Goal: Complete application form

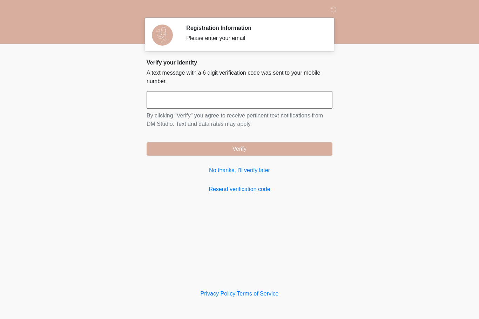
click at [178, 99] on input "text" at bounding box center [240, 100] width 186 height 18
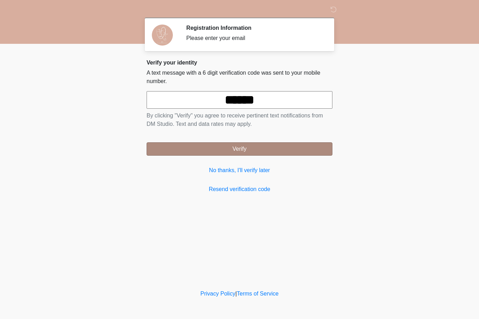
type input "******"
click at [221, 153] on button "Verify" at bounding box center [240, 148] width 186 height 13
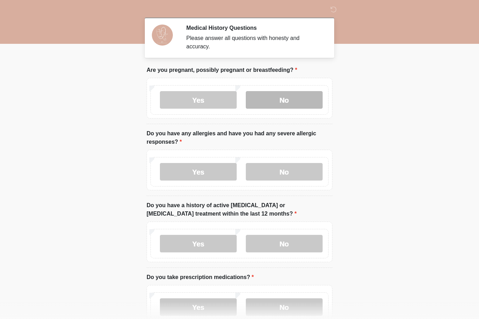
click at [274, 103] on label "No" at bounding box center [284, 100] width 77 height 18
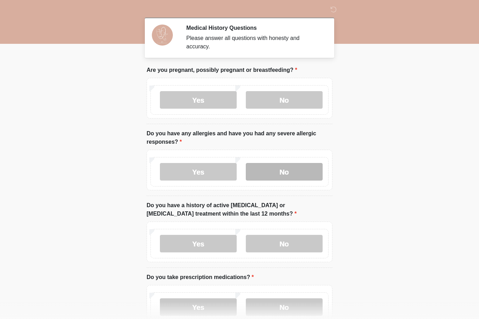
click at [278, 176] on label "No" at bounding box center [284, 172] width 77 height 18
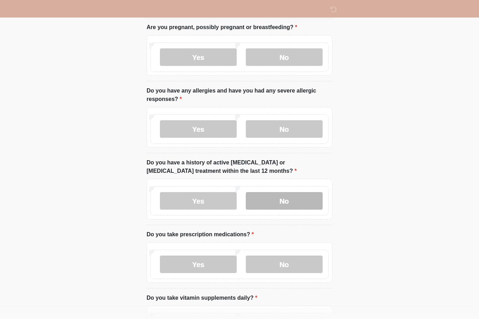
scroll to position [50, 0]
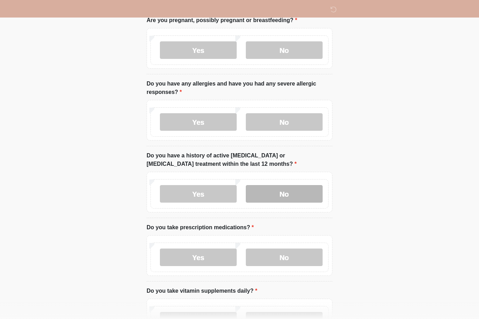
click at [270, 194] on label "No" at bounding box center [284, 194] width 77 height 18
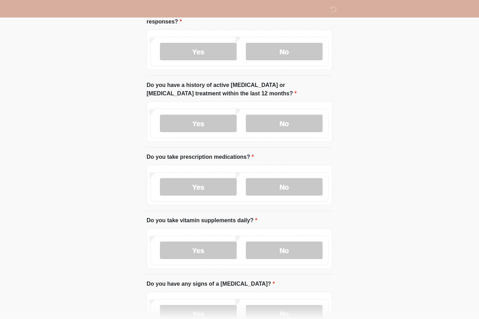
scroll to position [127, 0]
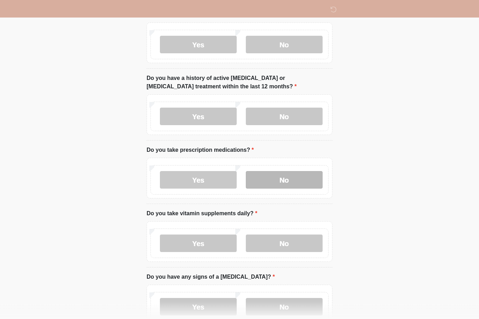
click at [267, 181] on label "No" at bounding box center [284, 180] width 77 height 18
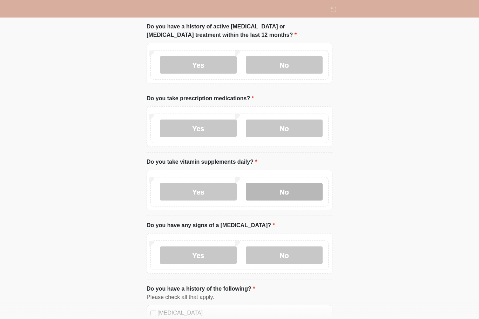
scroll to position [182, 0]
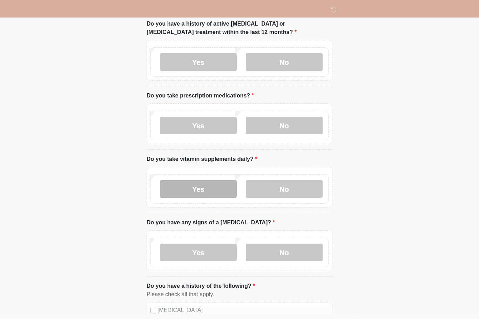
click at [215, 187] on label "Yes" at bounding box center [198, 189] width 77 height 18
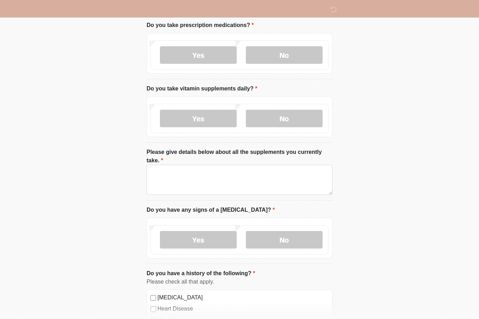
scroll to position [253, 0]
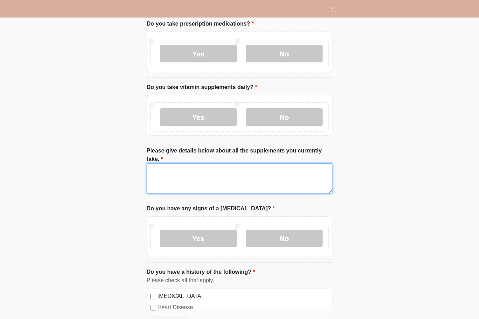
click at [188, 169] on textarea "Please give details below about all the supplements you currently take." at bounding box center [240, 179] width 186 height 30
type textarea "**********"
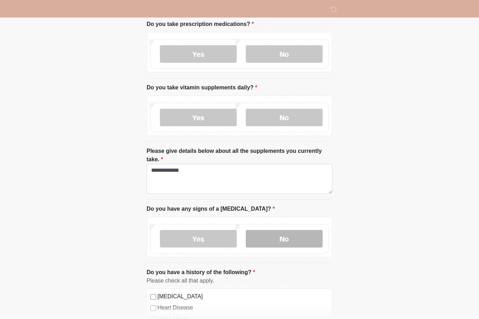
click at [272, 239] on label "No" at bounding box center [284, 239] width 77 height 18
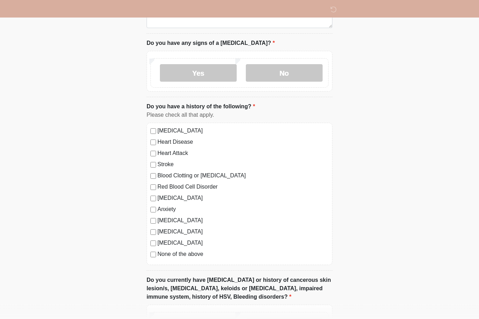
scroll to position [424, 0]
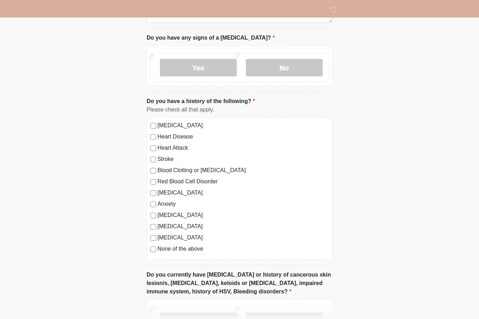
click at [189, 250] on label "None of the above" at bounding box center [242, 249] width 171 height 8
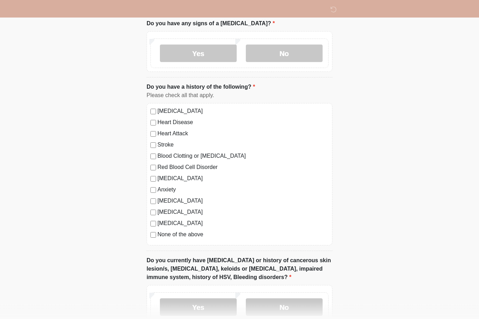
scroll to position [439, 0]
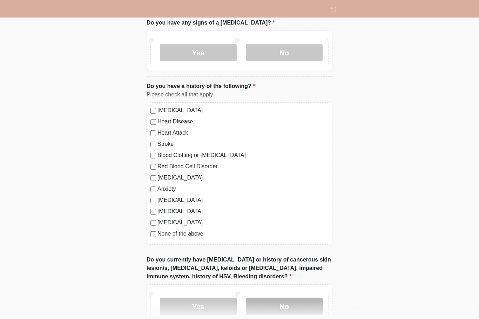
click at [285, 309] on label "No" at bounding box center [284, 307] width 77 height 18
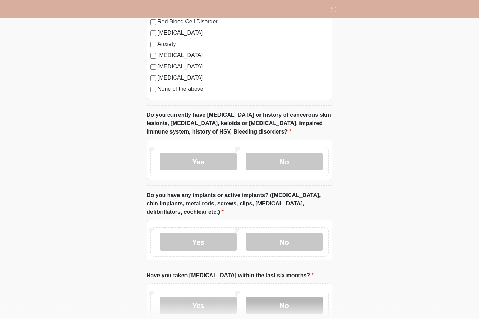
scroll to position [586, 0]
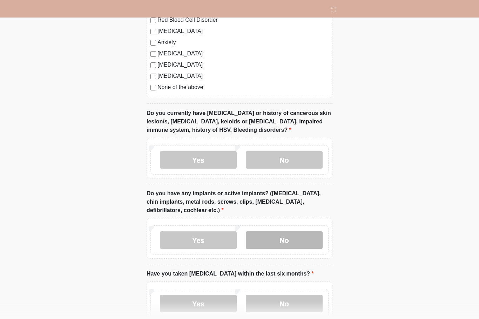
click at [278, 237] on label "No" at bounding box center [284, 241] width 77 height 18
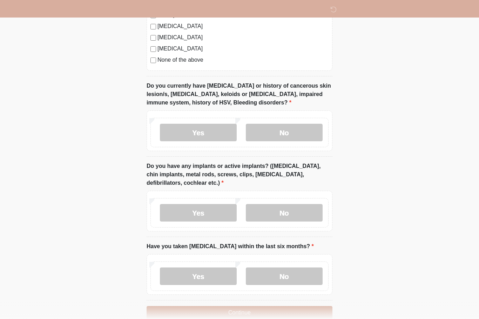
scroll to position [625, 0]
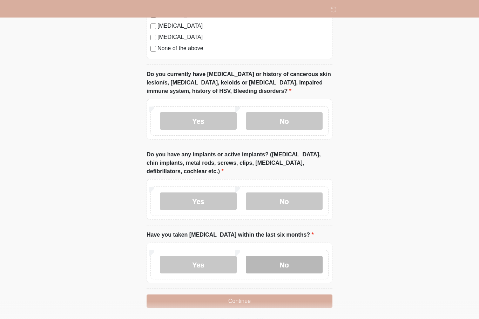
click at [293, 261] on label "No" at bounding box center [284, 265] width 77 height 18
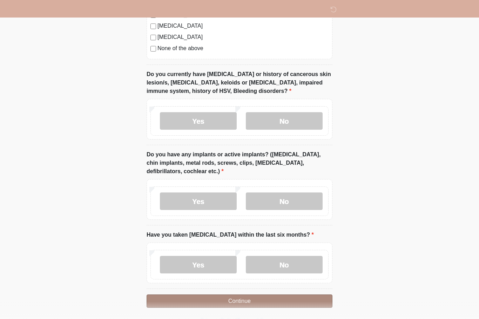
click at [250, 299] on button "Continue" at bounding box center [240, 301] width 186 height 13
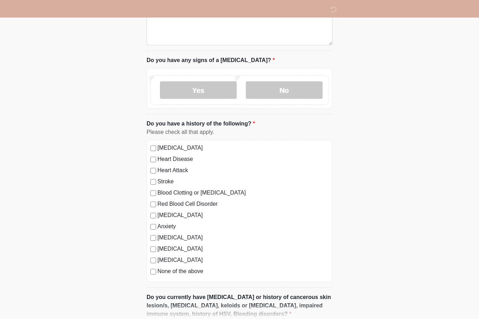
scroll to position [0, 0]
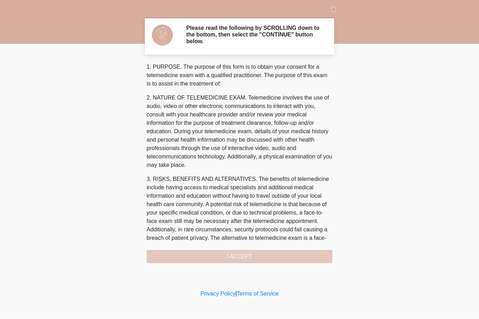
click at [240, 260] on div "1. PURPOSE. The purpose of this form is to obtain your consent for a telemedici…" at bounding box center [240, 163] width 186 height 201
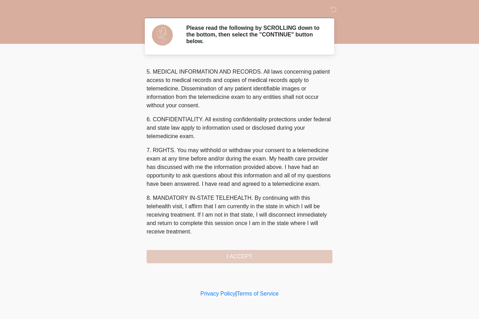
scroll to position [228, 0]
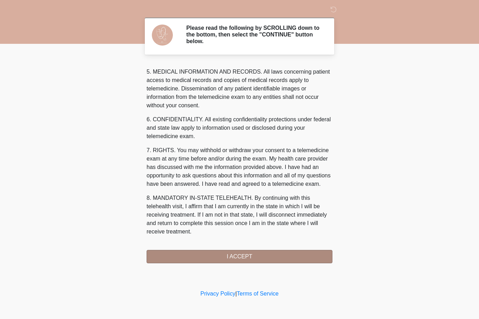
click at [231, 260] on button "I ACCEPT" at bounding box center [240, 256] width 186 height 13
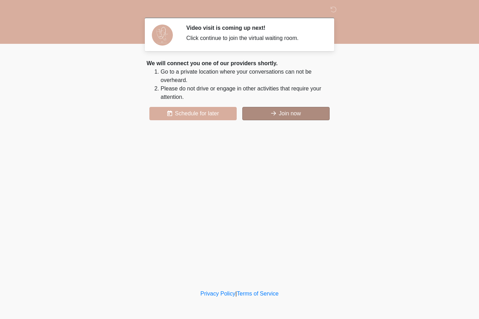
click at [286, 116] on button "Join now" at bounding box center [285, 113] width 87 height 13
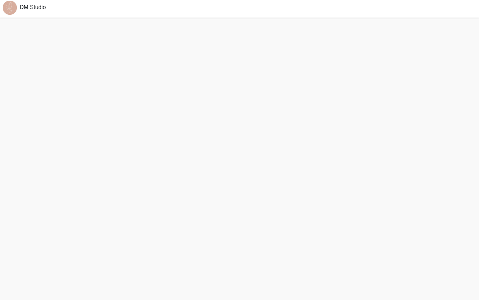
scroll to position [13, 0]
